Goal: Task Accomplishment & Management: Complete application form

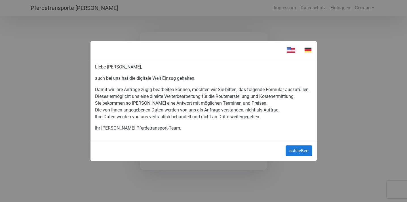
click at [298, 156] on button "schließen" at bounding box center [298, 151] width 27 height 11
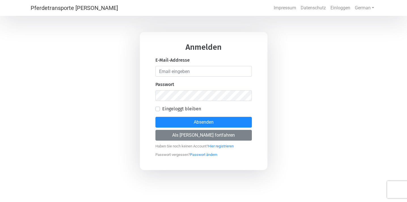
click at [71, 8] on link "Pferdetransporte [PERSON_NAME]" at bounding box center [74, 7] width 87 height 11
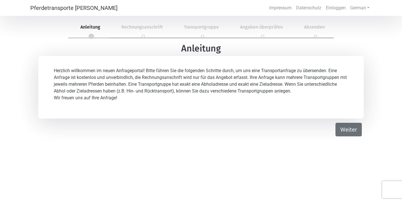
click at [344, 129] on button "Weiter" at bounding box center [349, 130] width 26 height 14
select select "DE"
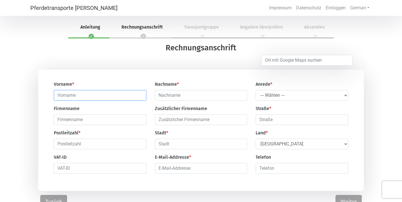
click at [82, 94] on input "text" at bounding box center [100, 95] width 93 height 11
type input "[PERSON_NAME]"
click at [174, 99] on input "text" at bounding box center [201, 95] width 93 height 11
type input "[PERSON_NAME]"
select select "Ms."
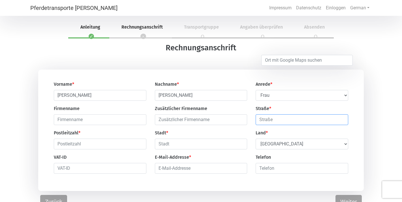
click at [282, 124] on input "text" at bounding box center [302, 119] width 93 height 11
type input "[STREET_ADDRESS]"
click at [109, 147] on input "text" at bounding box center [100, 144] width 93 height 11
type input "19055"
click at [193, 145] on input "text" at bounding box center [201, 144] width 93 height 11
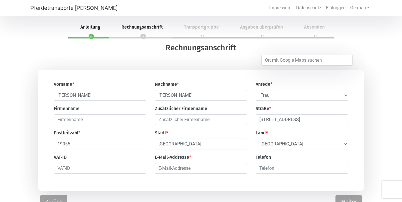
type input "[GEOGRAPHIC_DATA]"
click at [187, 170] on input "email" at bounding box center [201, 168] width 93 height 11
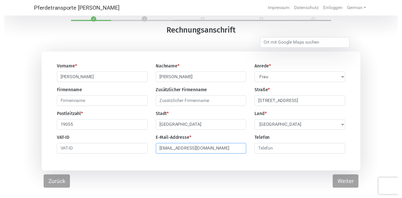
scroll to position [16, 0]
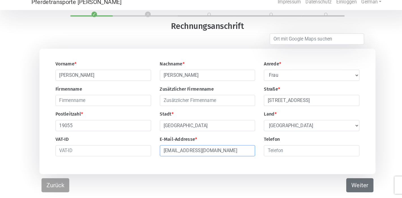
type input "[EMAIL_ADDRESS][DOMAIN_NAME]"
click at [355, 179] on button "Weiter" at bounding box center [349, 186] width 26 height 14
select select "DE"
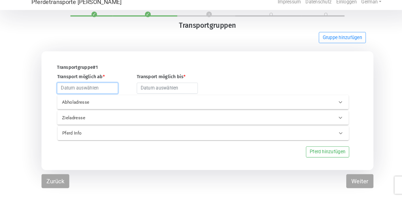
click at [94, 87] on input "text" at bounding box center [84, 91] width 59 height 11
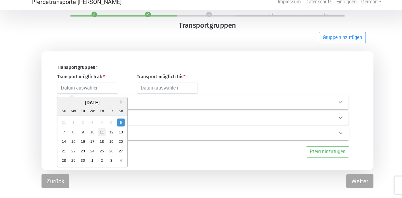
click at [100, 130] on div "11" at bounding box center [99, 134] width 8 height 8
type input "[DATE]"
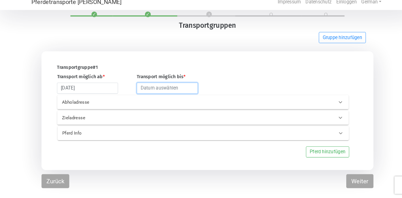
click at [142, 87] on input "text" at bounding box center [162, 91] width 59 height 11
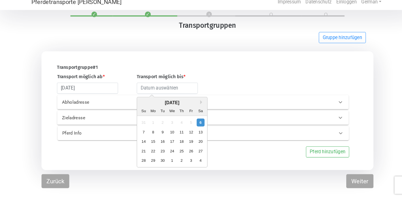
click at [194, 103] on div "[DATE]" at bounding box center [167, 106] width 68 height 7
click at [195, 103] on button "Next Month" at bounding box center [196, 105] width 4 height 4
click at [196, 130] on div "11" at bounding box center [195, 134] width 8 height 8
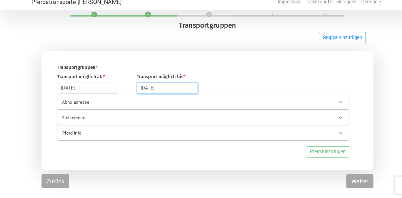
click at [173, 87] on input "[DATE]" at bounding box center [162, 91] width 59 height 11
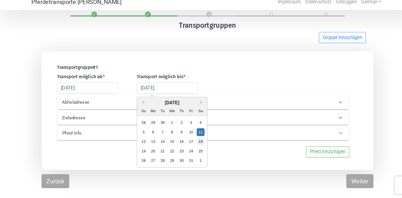
click at [197, 139] on div "18" at bounding box center [195, 143] width 8 height 8
type input "[DATE]"
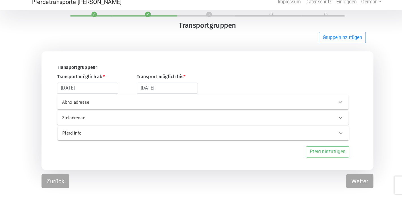
click at [130, 102] on p "Abholadresse" at bounding box center [121, 105] width 123 height 7
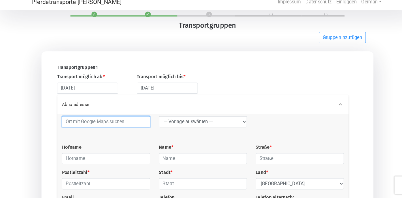
click at [123, 122] on input at bounding box center [103, 124] width 86 height 11
click at [108, 119] on input at bounding box center [103, 124] width 86 height 11
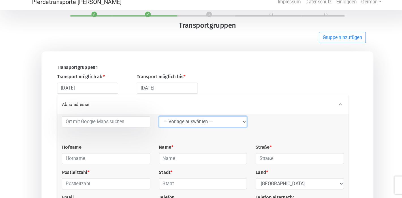
select select "LGG"
type input "Flughafen"
type input "Rue de l’Aéroport"
type input "4460"
type input "Grâce-Hollogne"
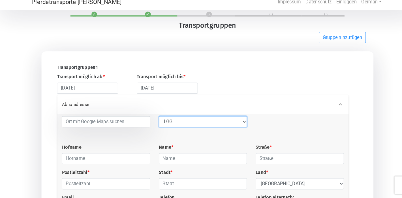
select select "BE"
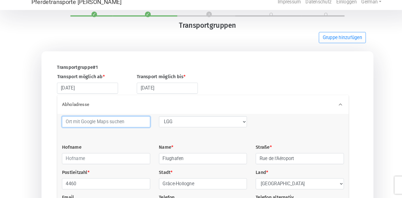
click at [97, 120] on input at bounding box center [103, 124] width 86 height 11
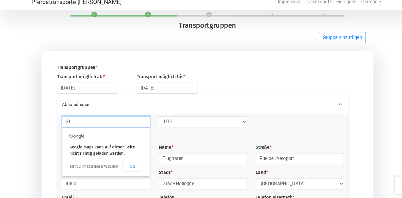
type input "S"
